Goal: Information Seeking & Learning: Understand process/instructions

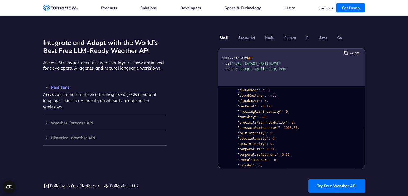
scroll to position [28, 0]
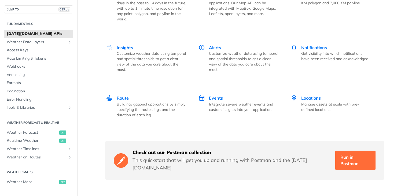
scroll to position [798, 0]
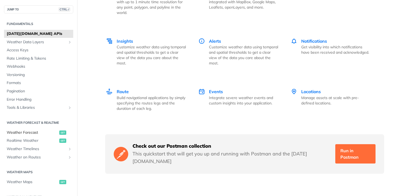
click at [40, 134] on span "Weather Forecast" at bounding box center [32, 132] width 51 height 5
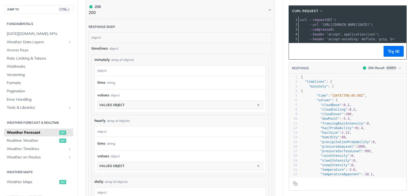
click at [321, 24] on span "'[URL][DOMAIN_NAME][DATE]'" at bounding box center [346, 25] width 50 height 4
copy span "[URL][DOMAIN_NAME][DATE]'"
click at [366, 42] on div "xxxxxxxxxx 1 curl --request GET \ 2 --url '[URL][DOMAIN_NAME][DATE]' \ 3 --comp…" at bounding box center [340, 29] width 140 height 26
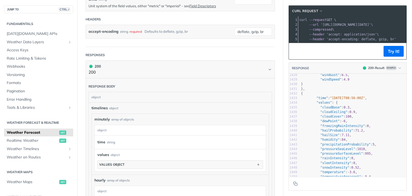
scroll to position [6705, 0]
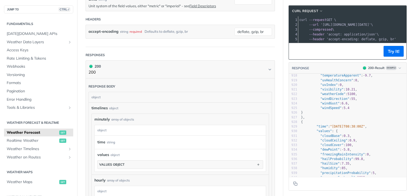
drag, startPoint x: 317, startPoint y: 24, endPoint x: 387, endPoint y: 25, distance: 70.3
click at [371, 25] on span "'[URL][DOMAIN_NAME][DATE]'" at bounding box center [346, 25] width 50 height 4
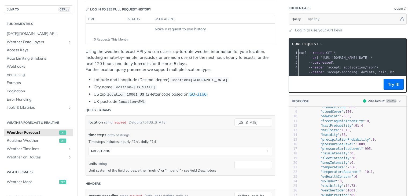
scroll to position [0, 0]
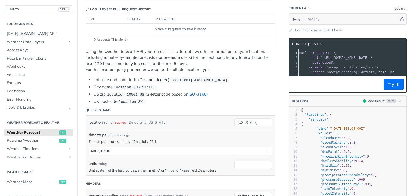
click at [301, 112] on span "{" at bounding box center [302, 110] width 2 height 4
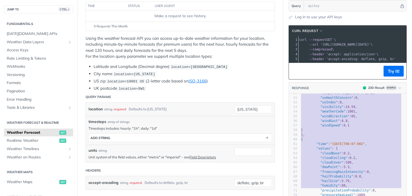
scroll to position [263, 0]
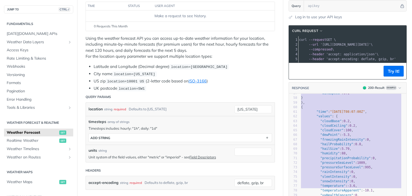
type textarea "{ "timelines": { "minutely": [ { "time": "[DATE]T08:05:00Z", "values": { "cloud…"
